Goal: Information Seeking & Learning: Find contact information

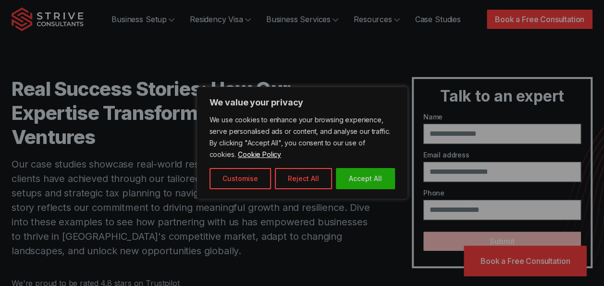
click at [174, 32] on div at bounding box center [302, 143] width 604 height 286
click at [290, 182] on button "Reject All" at bounding box center [303, 178] width 57 height 21
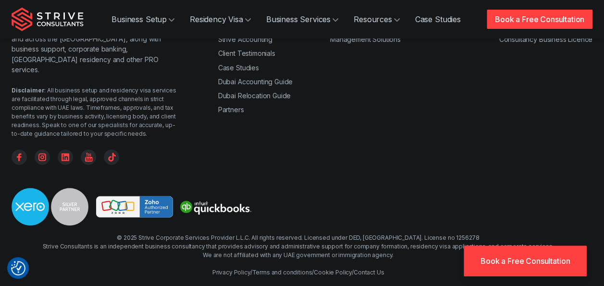
scroll to position [2564, 0]
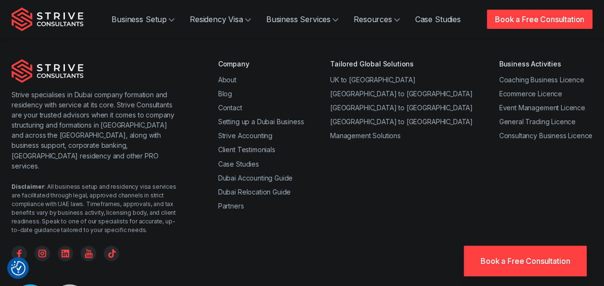
click at [234, 111] on li "Contact" at bounding box center [261, 107] width 86 height 10
click at [230, 106] on link "Contact" at bounding box center [230, 107] width 24 height 8
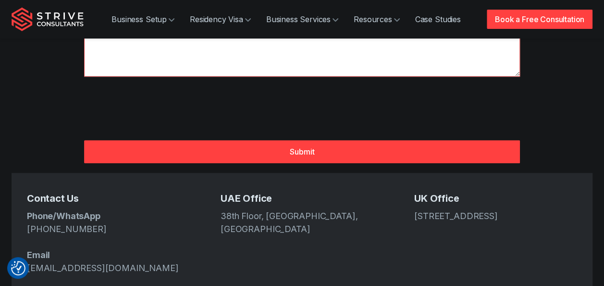
scroll to position [385, 0]
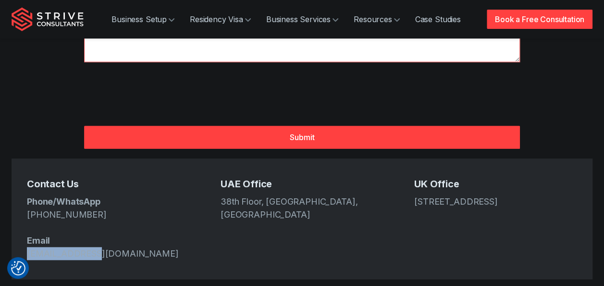
drag, startPoint x: 88, startPoint y: 223, endPoint x: 14, endPoint y: 218, distance: 74.7
click at [14, 218] on div "Contact Us Phone/WhatsApp [PHONE_NUMBER] Email [EMAIL_ADDRESS][DOMAIN_NAME] [GE…" at bounding box center [302, 218] width 581 height 121
copy link "[EMAIL_ADDRESS][DOMAIN_NAME]"
